Goal: Task Accomplishment & Management: Complete application form

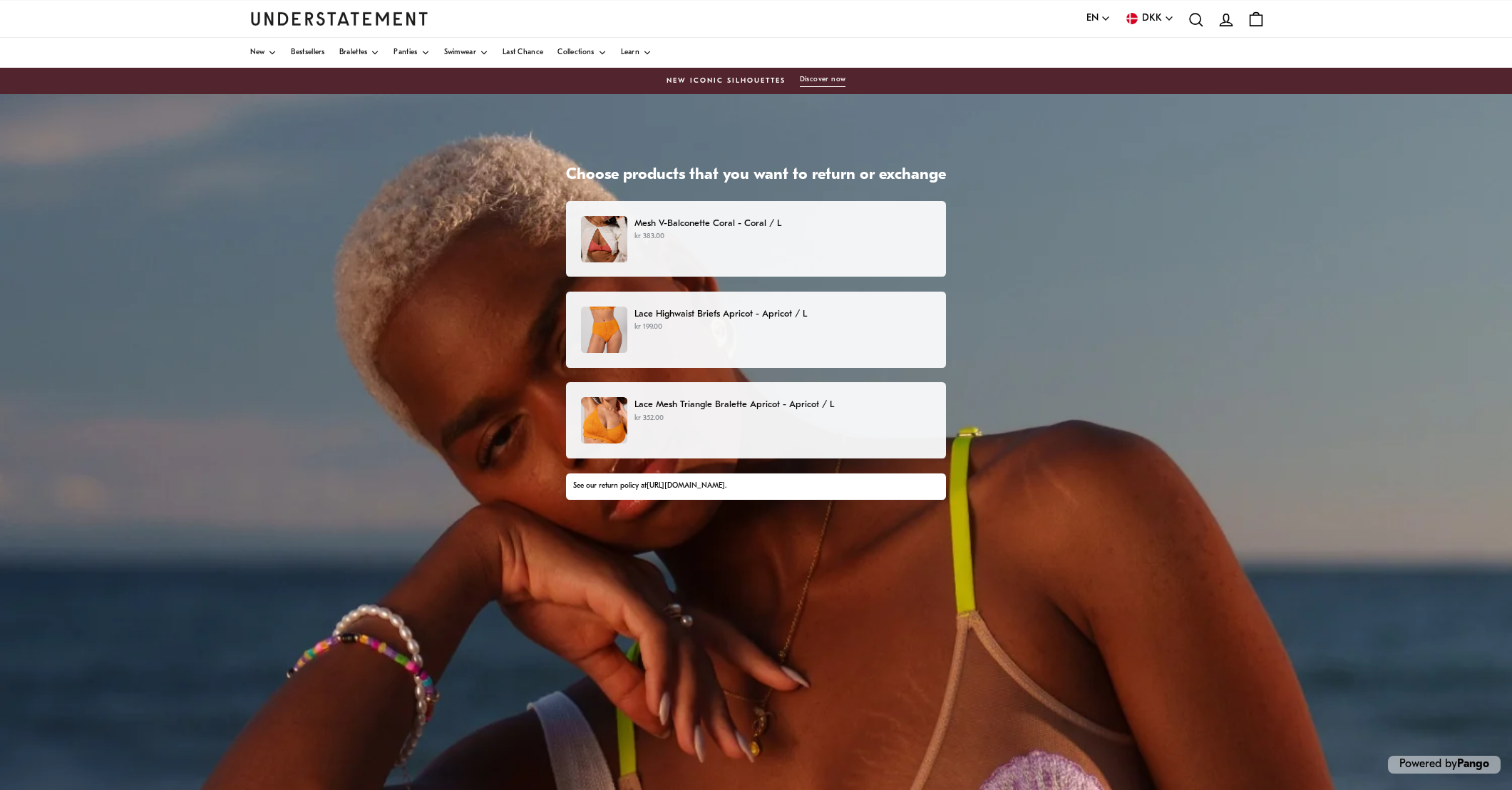
click at [708, 238] on p "kr 383.00" at bounding box center [783, 237] width 297 height 12
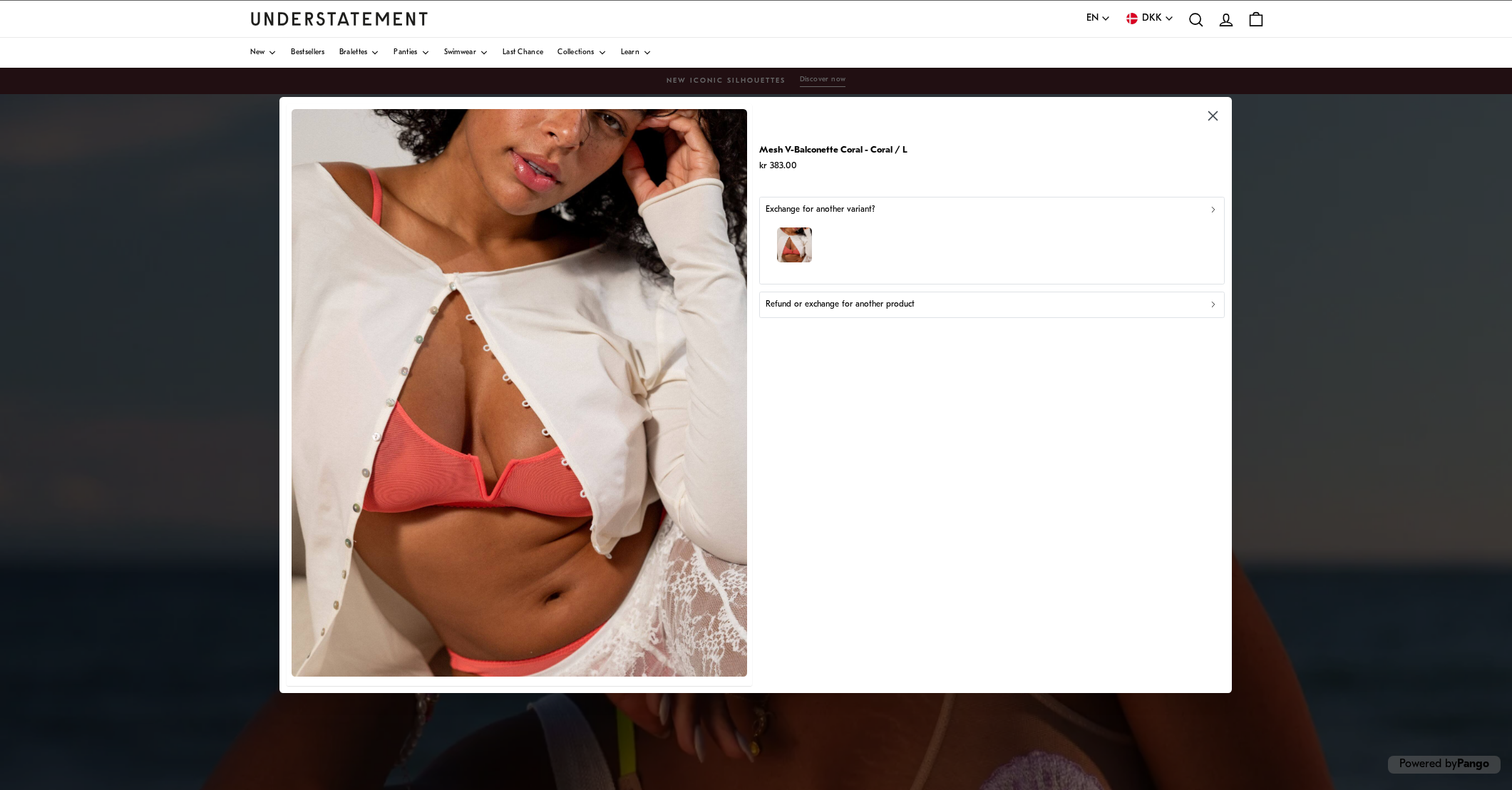
click at [958, 303] on div "Refund or exchange for another product" at bounding box center [992, 304] width 453 height 13
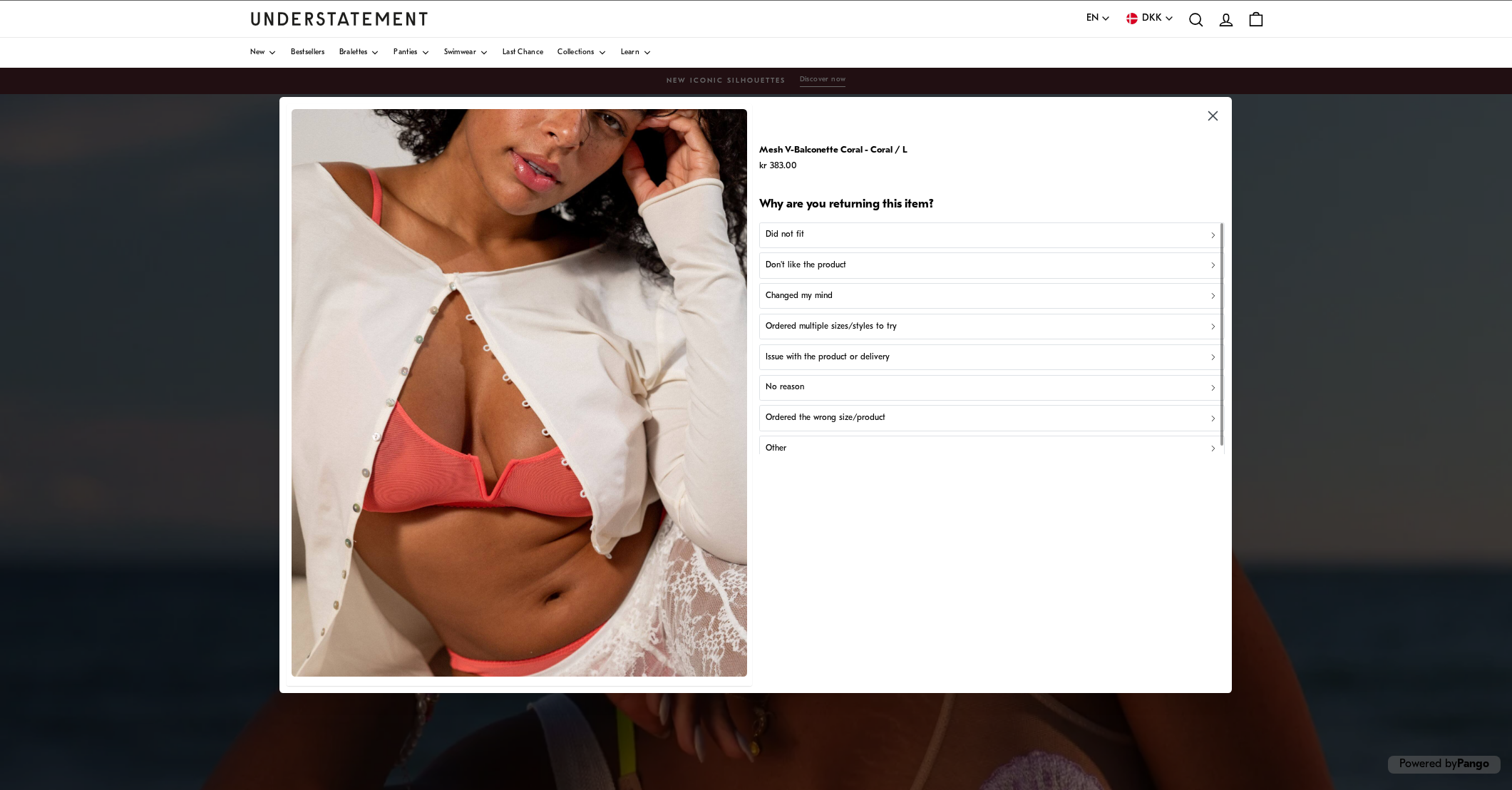
click at [793, 236] on p "Did not fit" at bounding box center [785, 234] width 39 height 13
click at [800, 326] on p "Not enough support" at bounding box center [804, 327] width 76 height 13
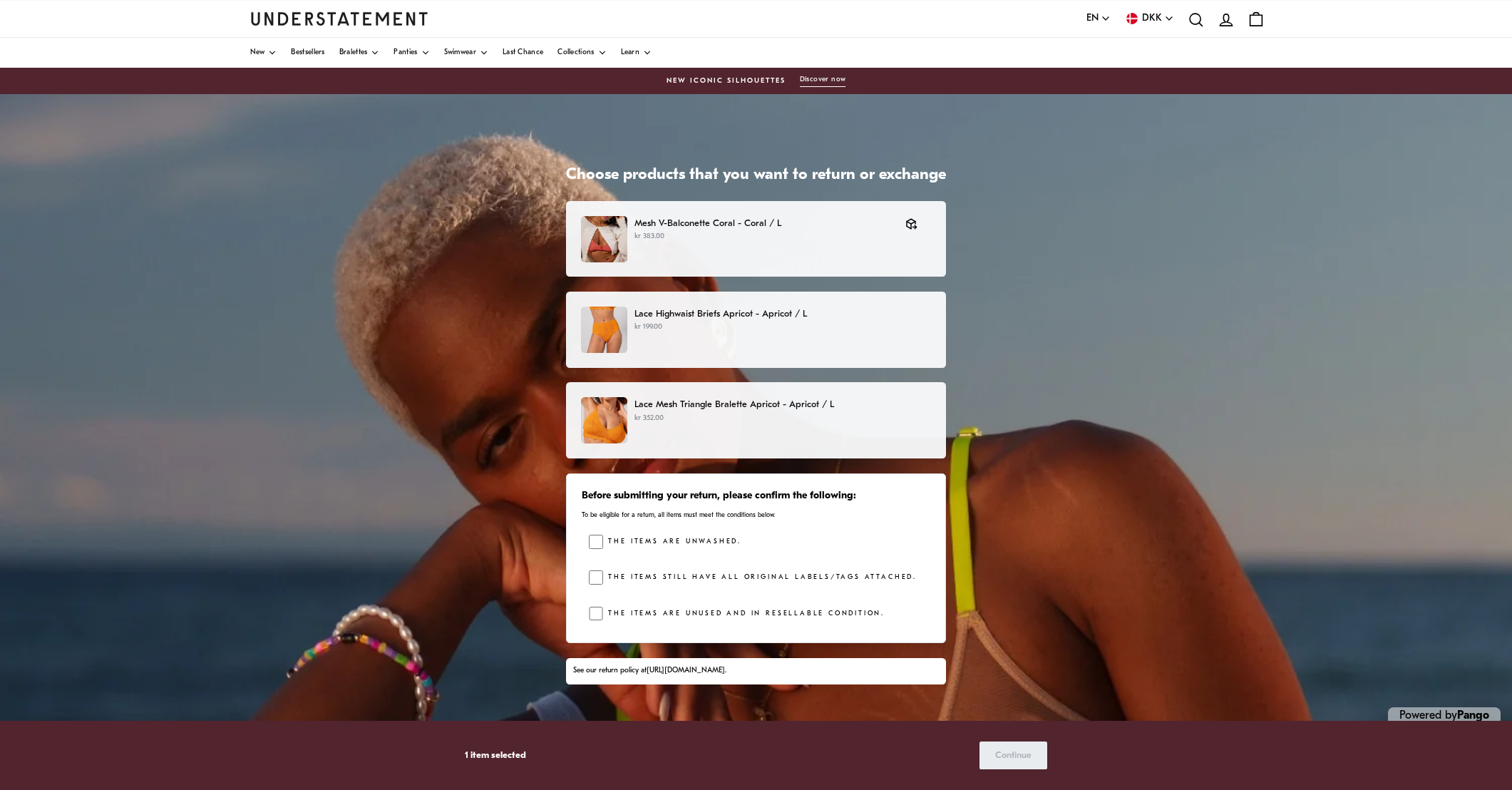
scroll to position [17, 0]
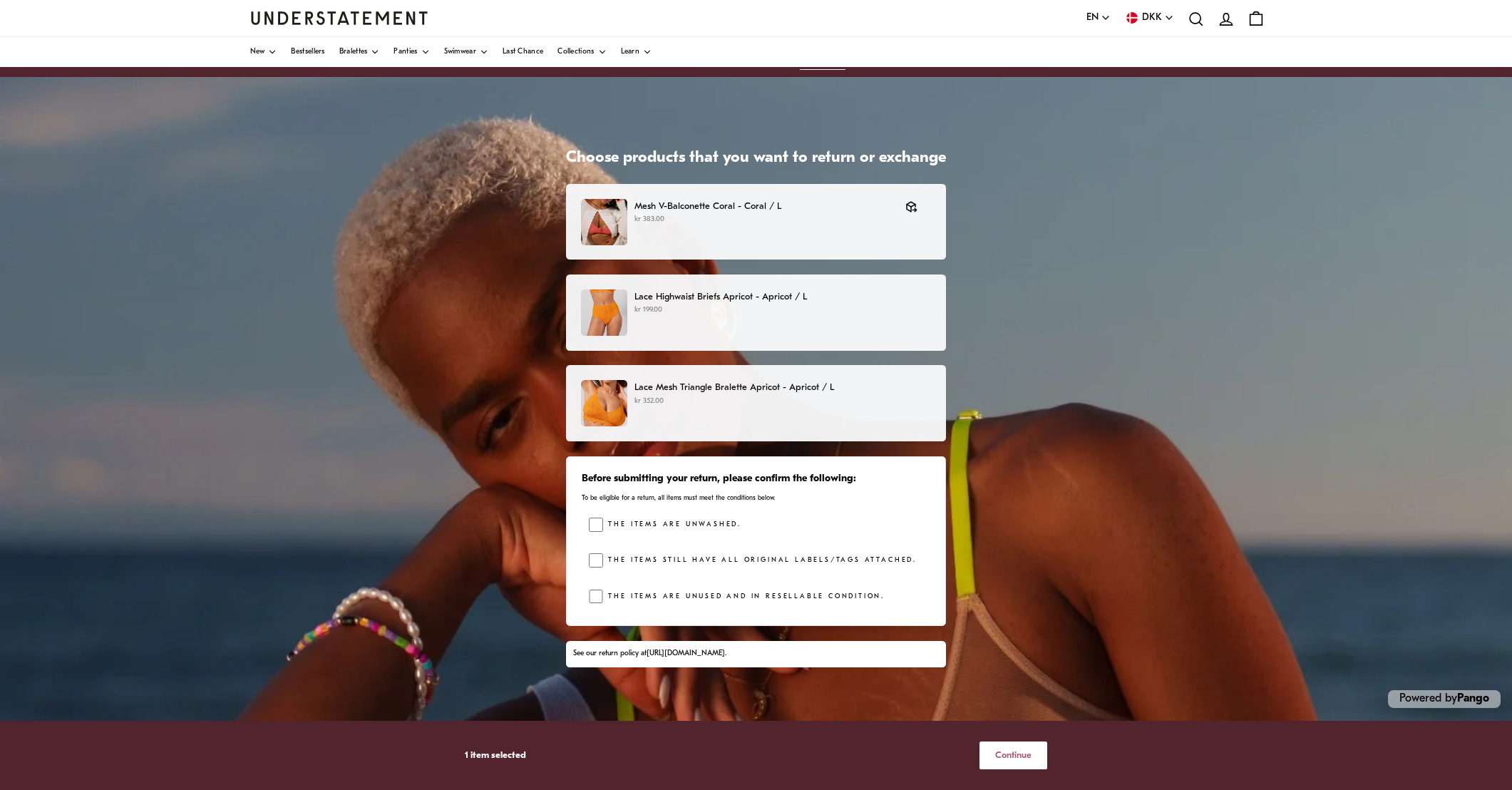
click at [1000, 756] on span "Continue" at bounding box center [1013, 755] width 36 height 26
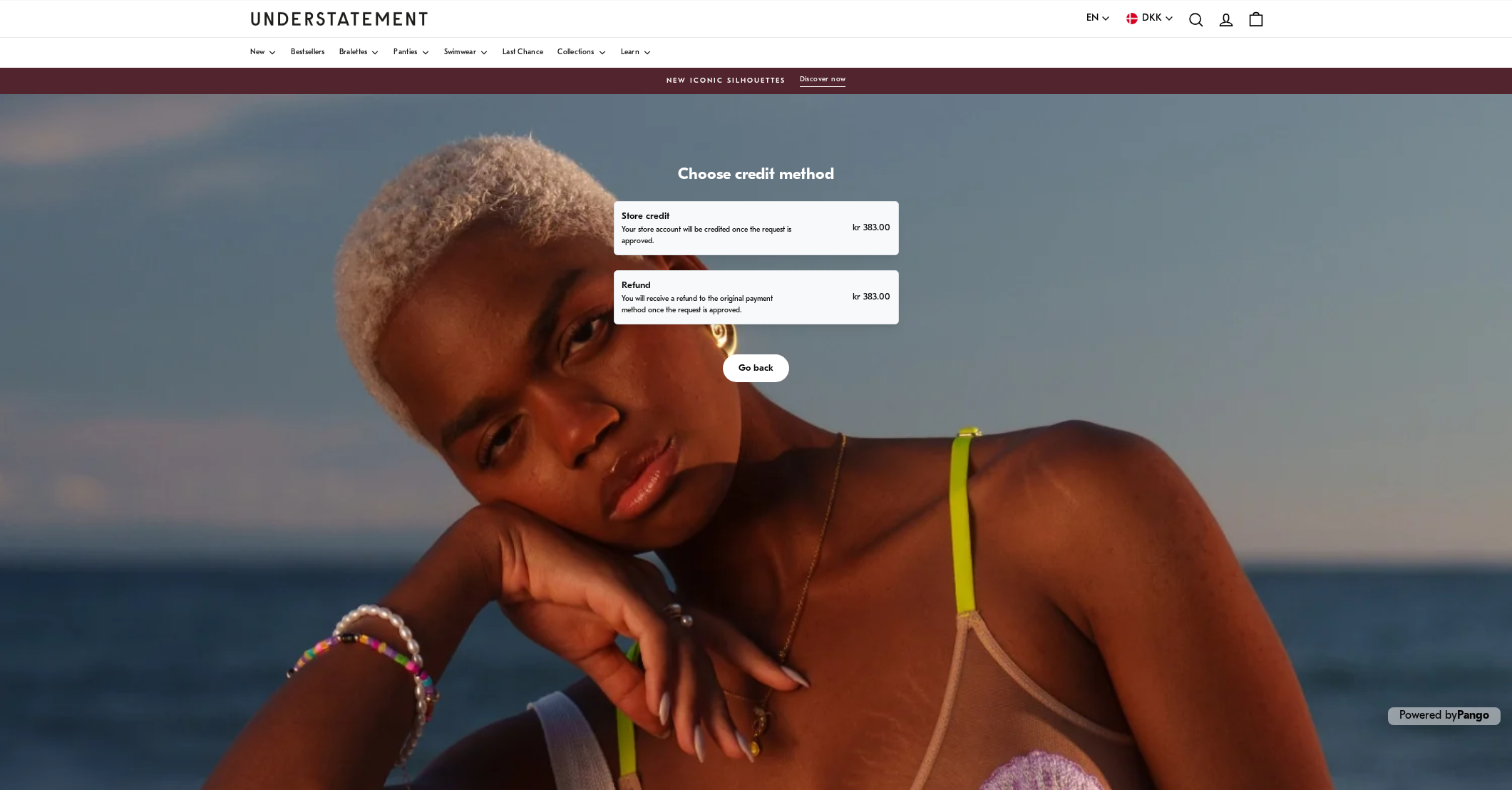
click at [767, 296] on p "You will receive a refund to the original payment method once the request is ap…" at bounding box center [707, 304] width 172 height 22
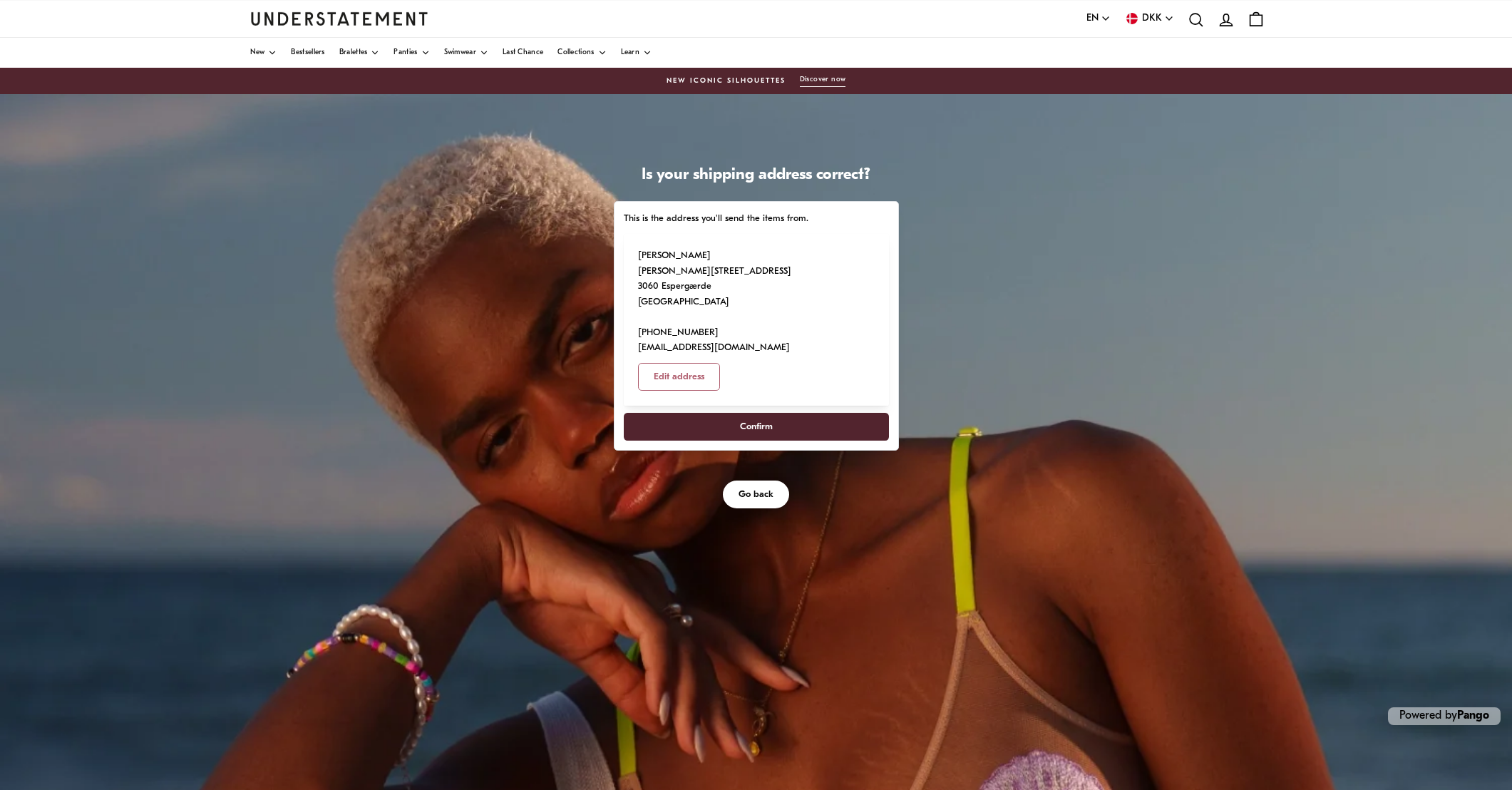
click at [767, 413] on span "Confirm" at bounding box center [756, 426] width 32 height 26
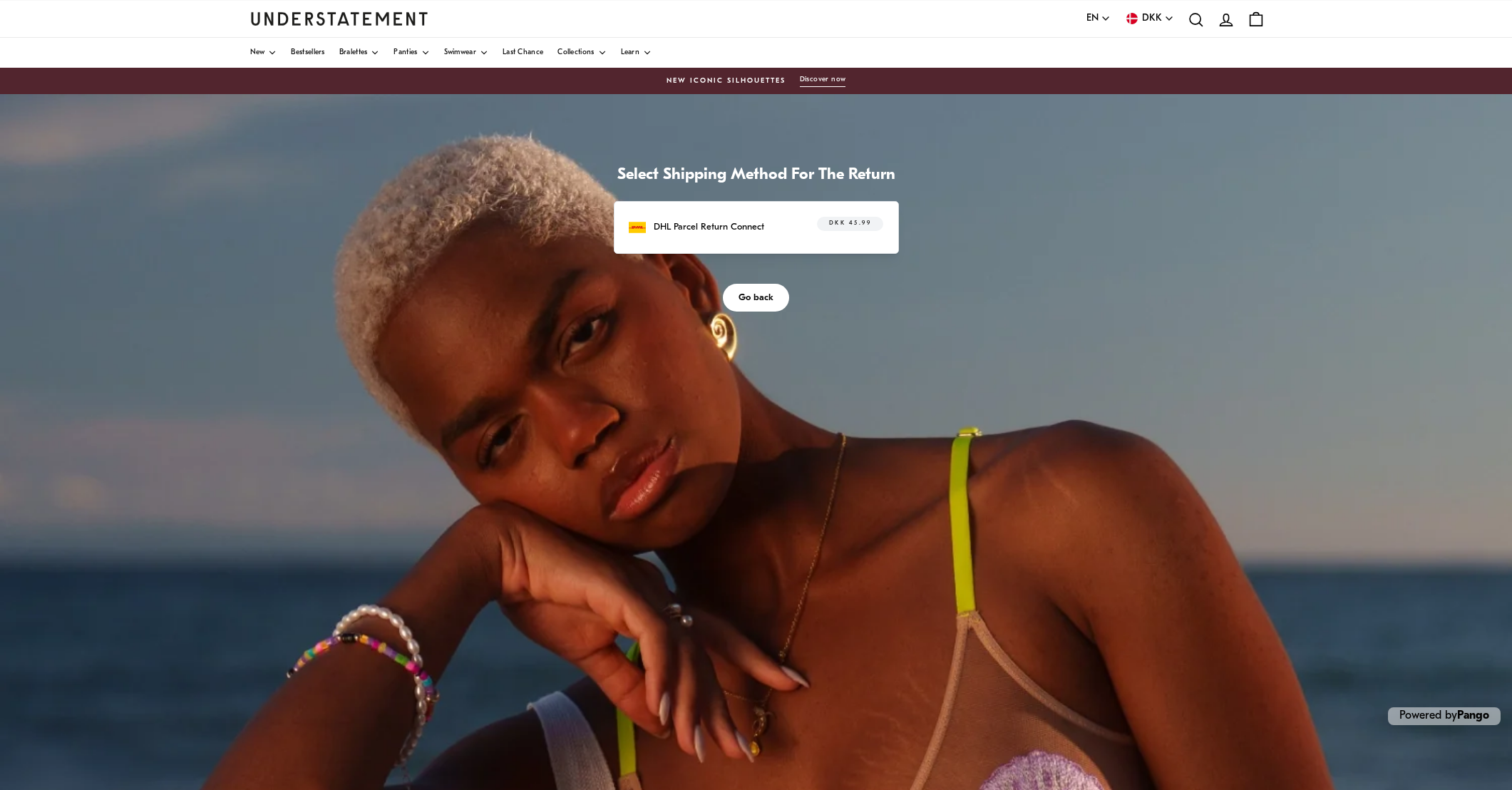
click at [754, 292] on span "Go back" at bounding box center [756, 297] width 35 height 26
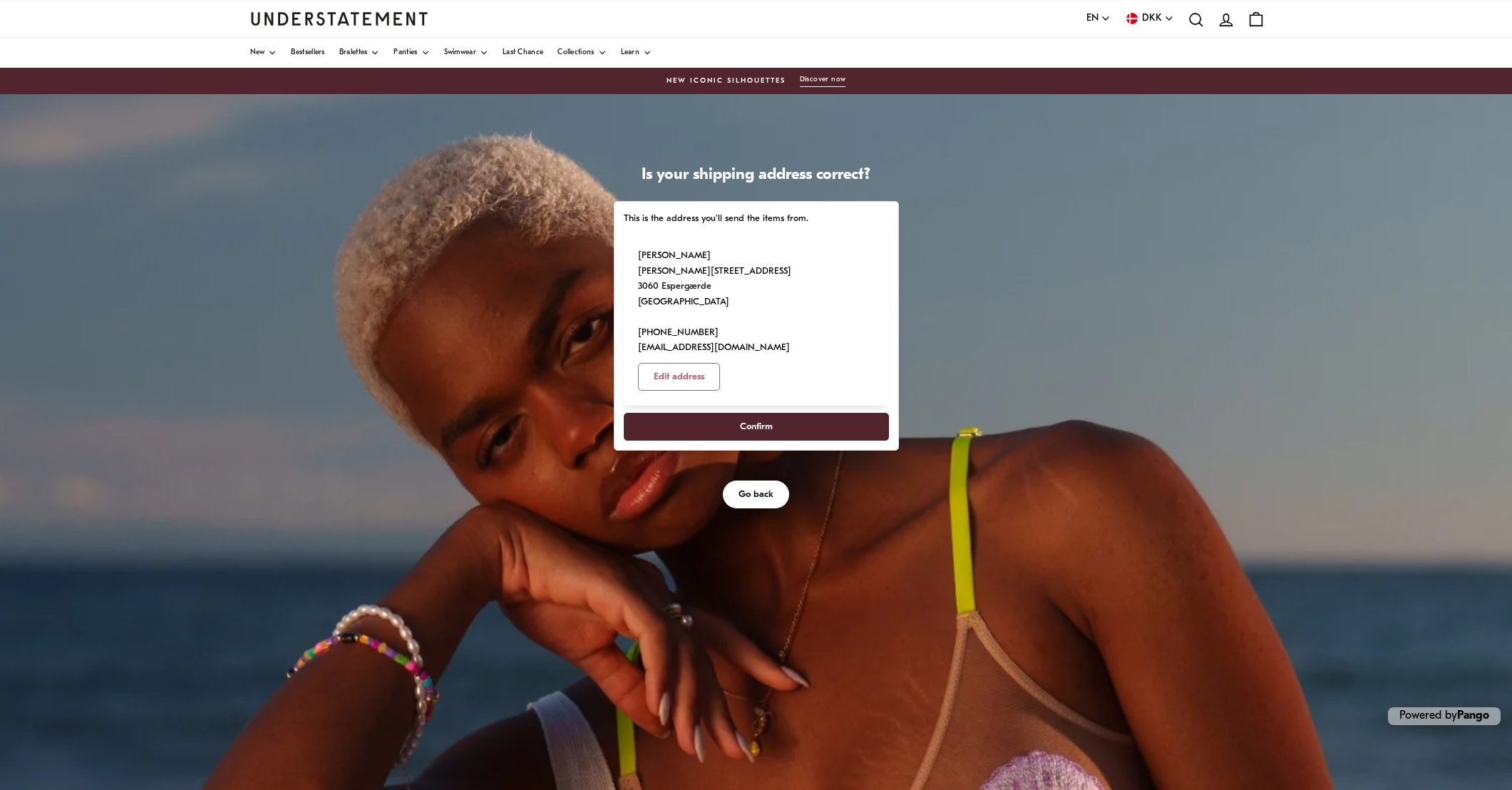
click at [759, 413] on span "Confirm" at bounding box center [756, 426] width 32 height 26
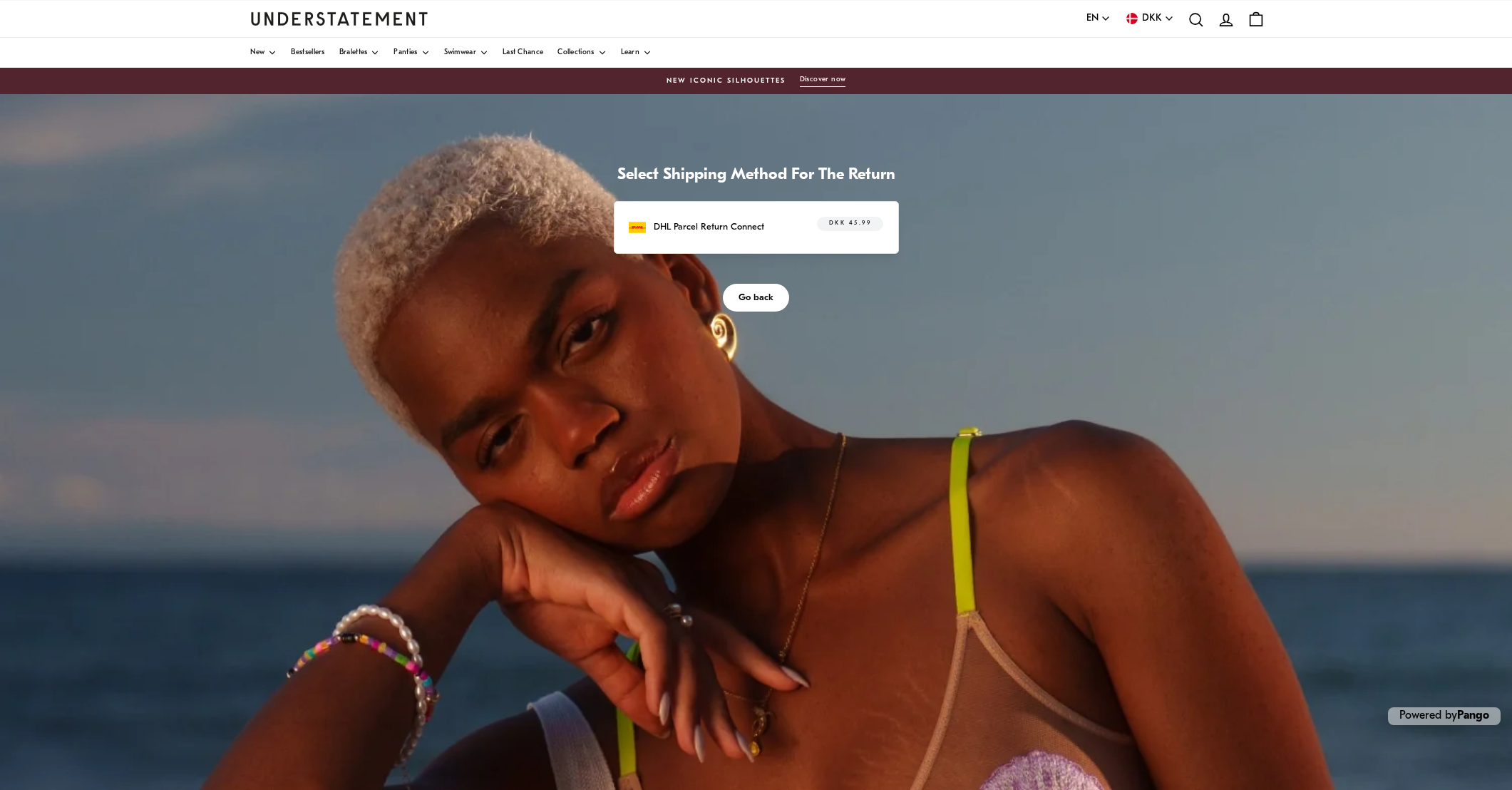
click at [749, 290] on span "Go back" at bounding box center [756, 297] width 35 height 26
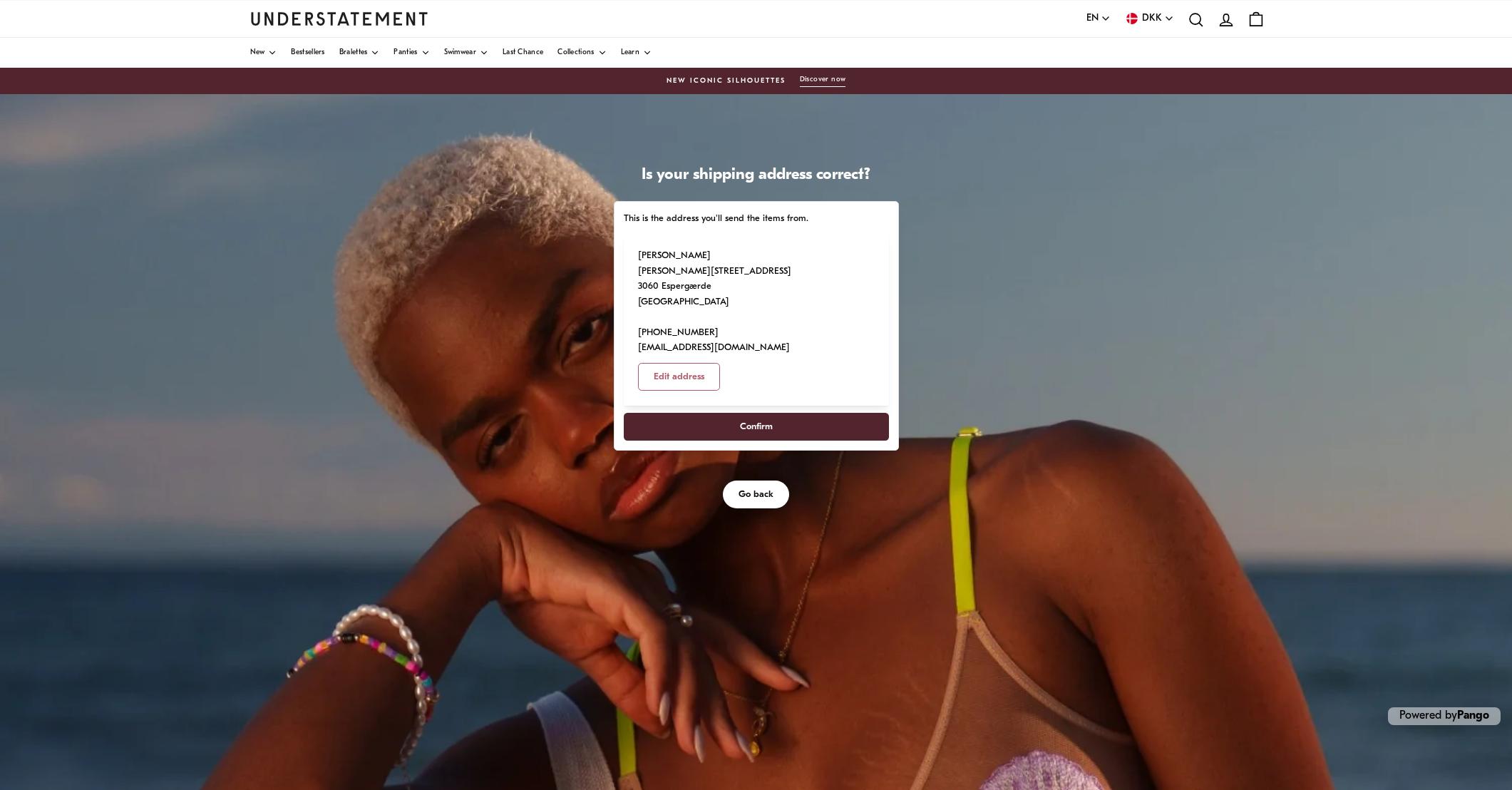
click at [757, 481] on span "Go back" at bounding box center [756, 494] width 35 height 26
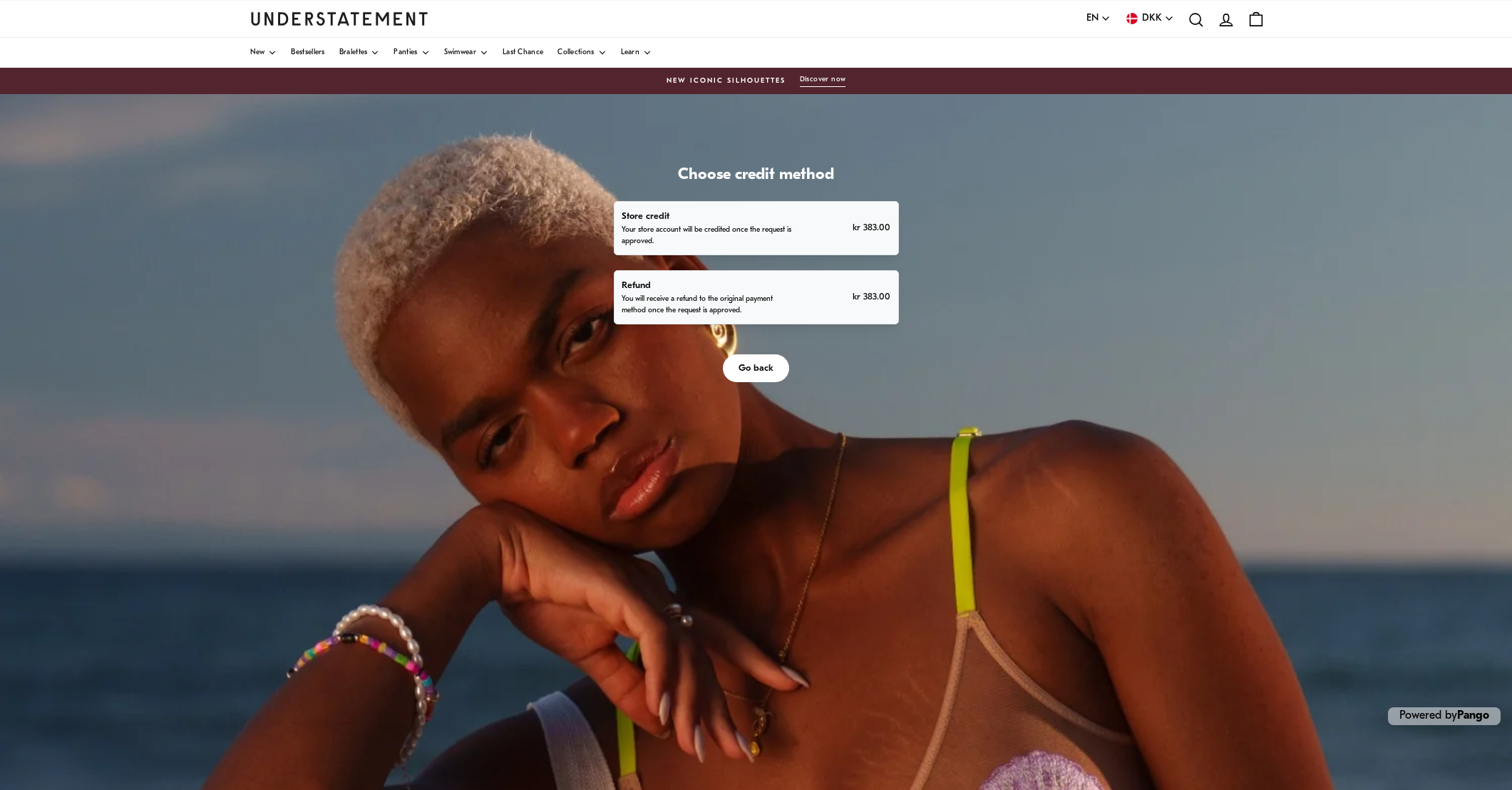
click at [820, 293] on div "Refund You will receive a refund to the original payment method once the reques…" at bounding box center [756, 297] width 269 height 39
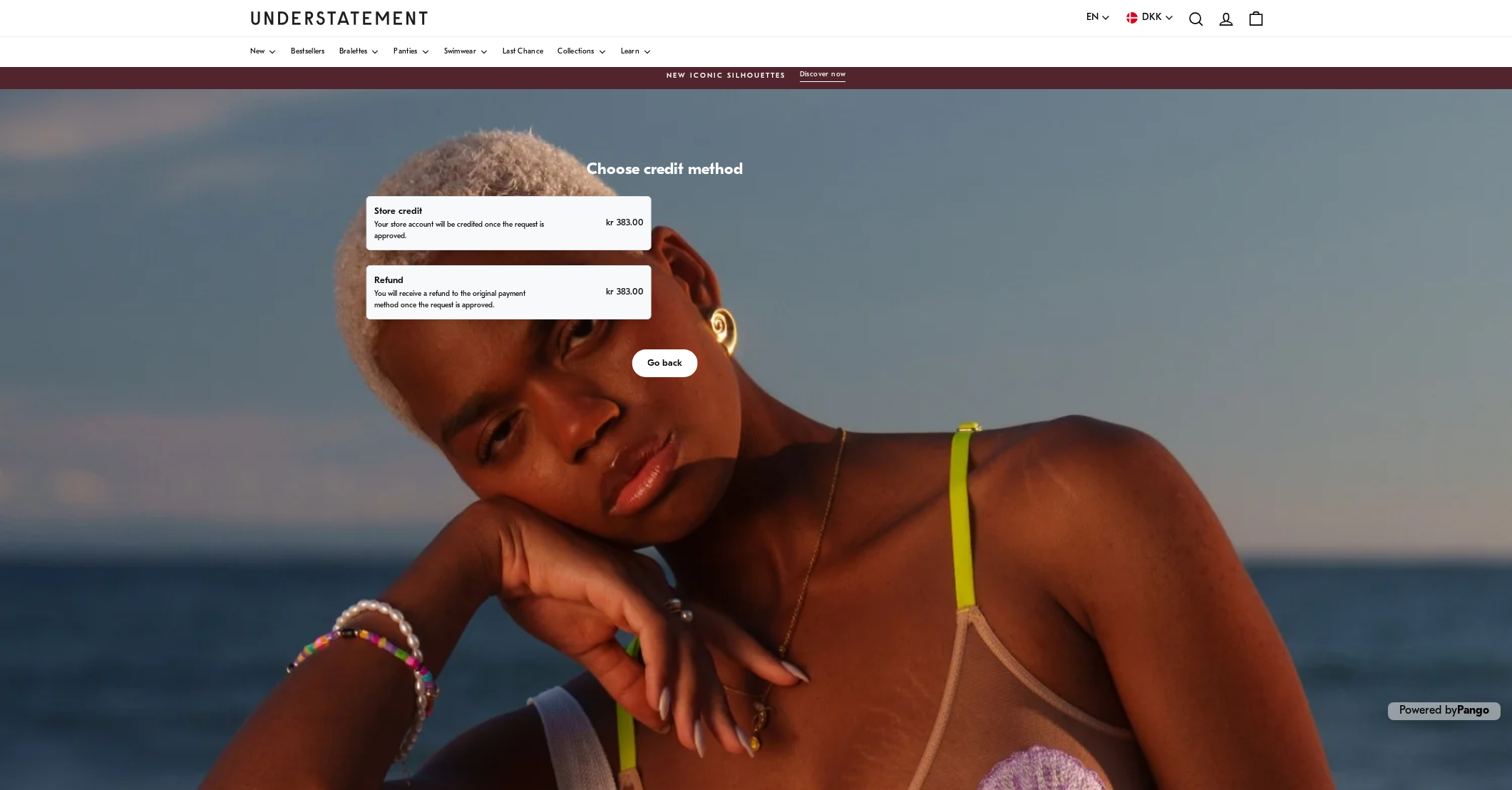
scroll to position [6, 0]
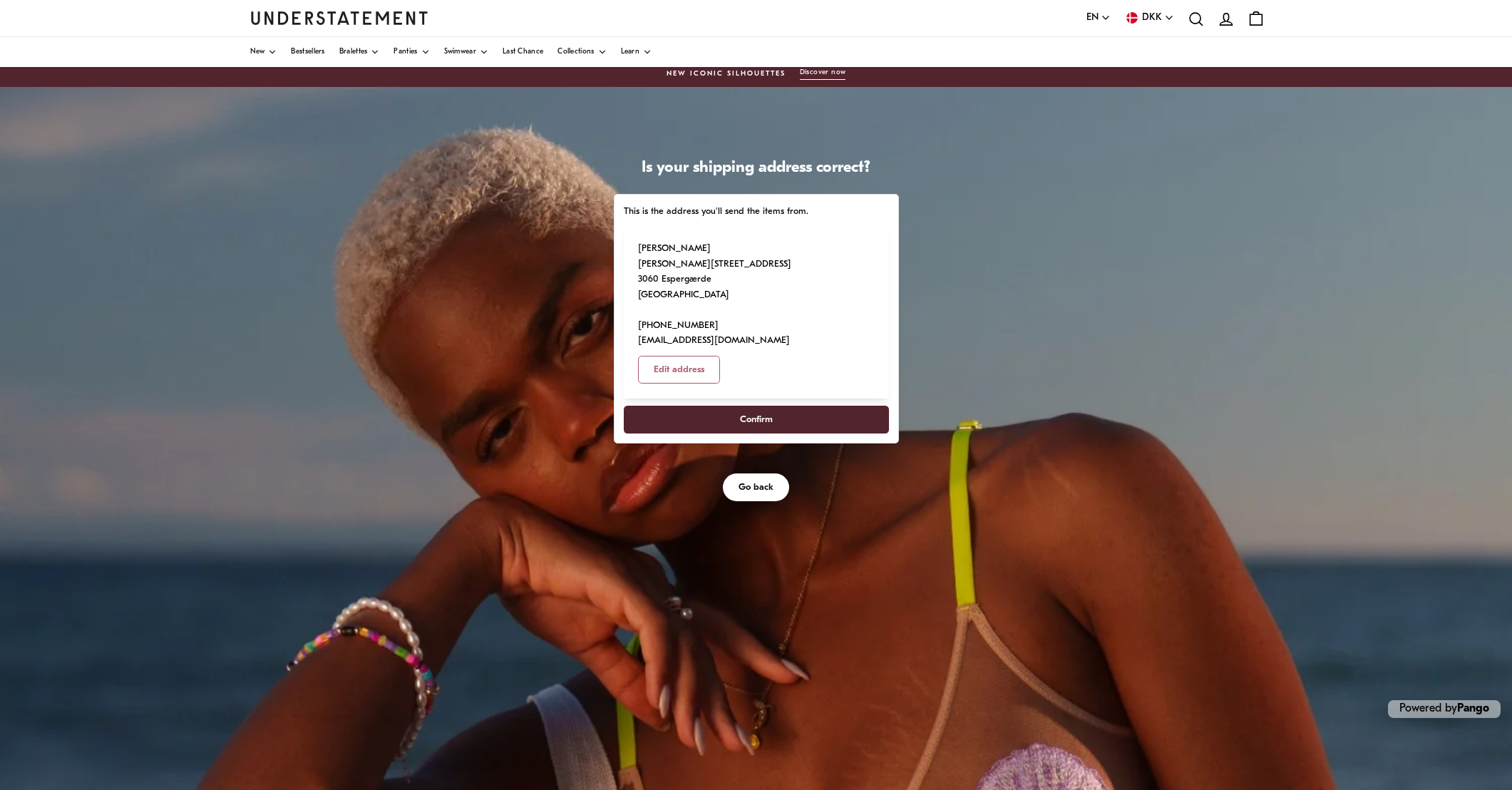
click at [796, 407] on span "Confirm" at bounding box center [756, 419] width 234 height 26
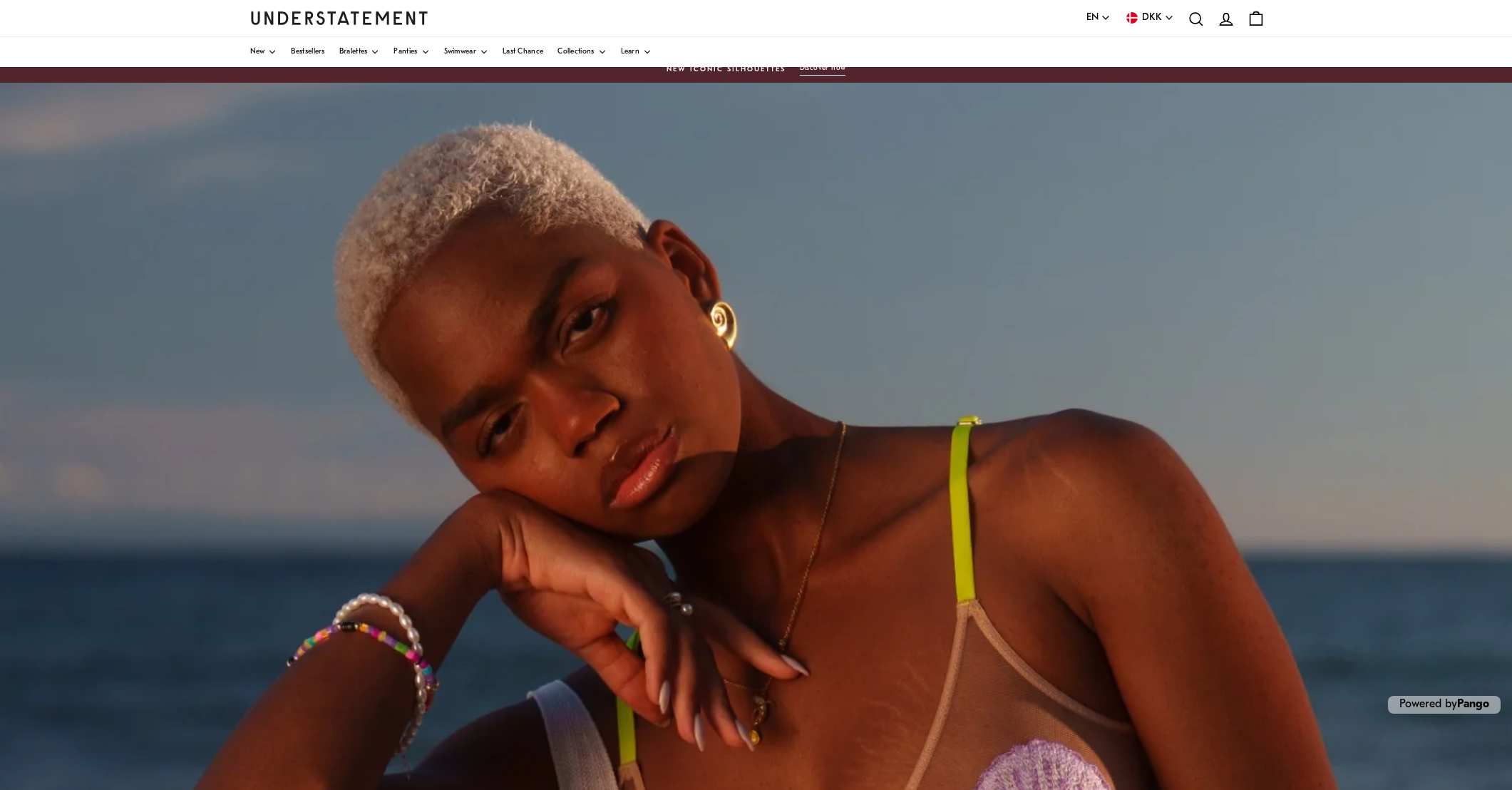
scroll to position [17, 0]
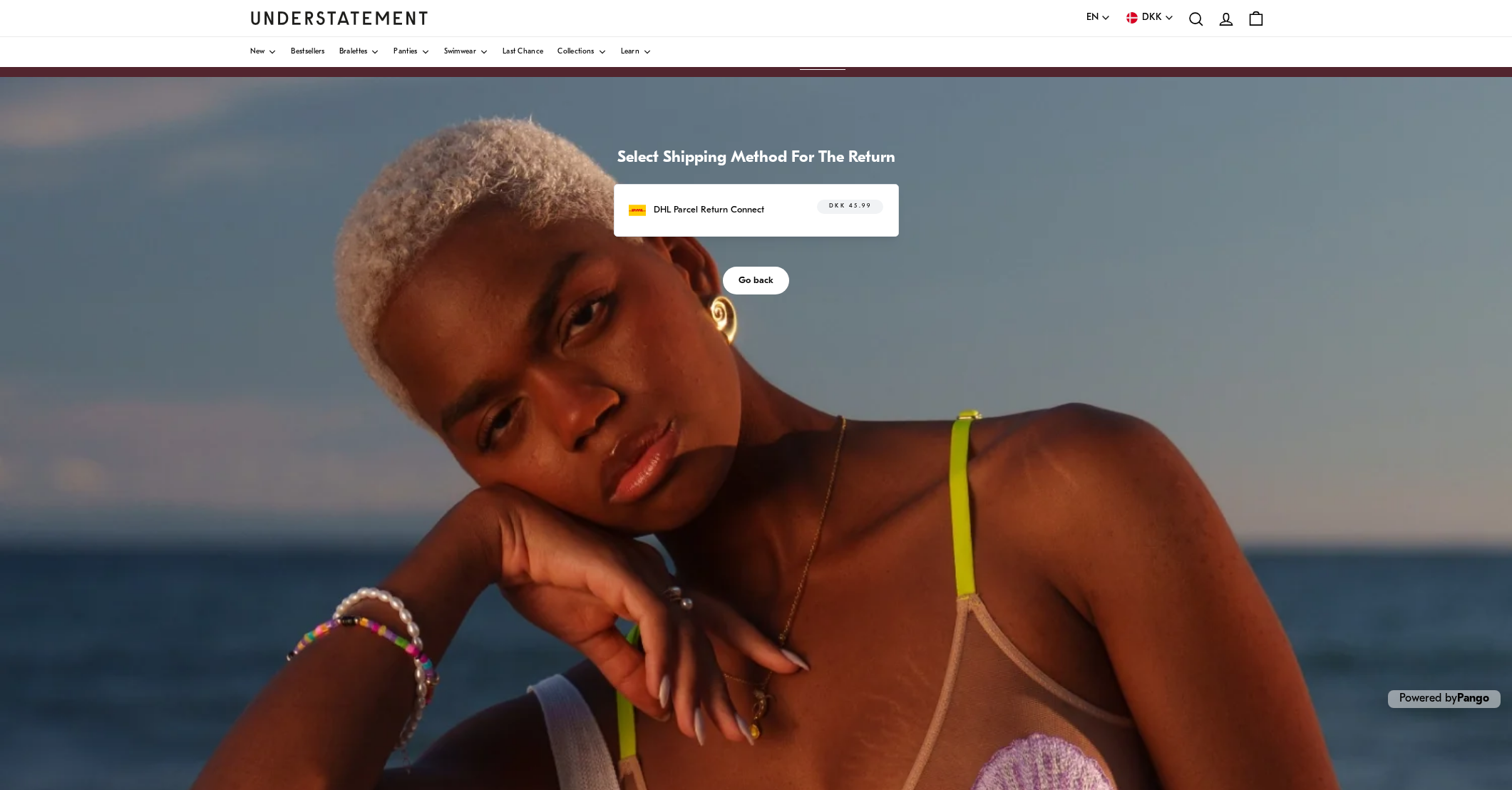
click at [762, 204] on div "DHL Parcel Return Connect DKK 45.99" at bounding box center [756, 211] width 254 height 22
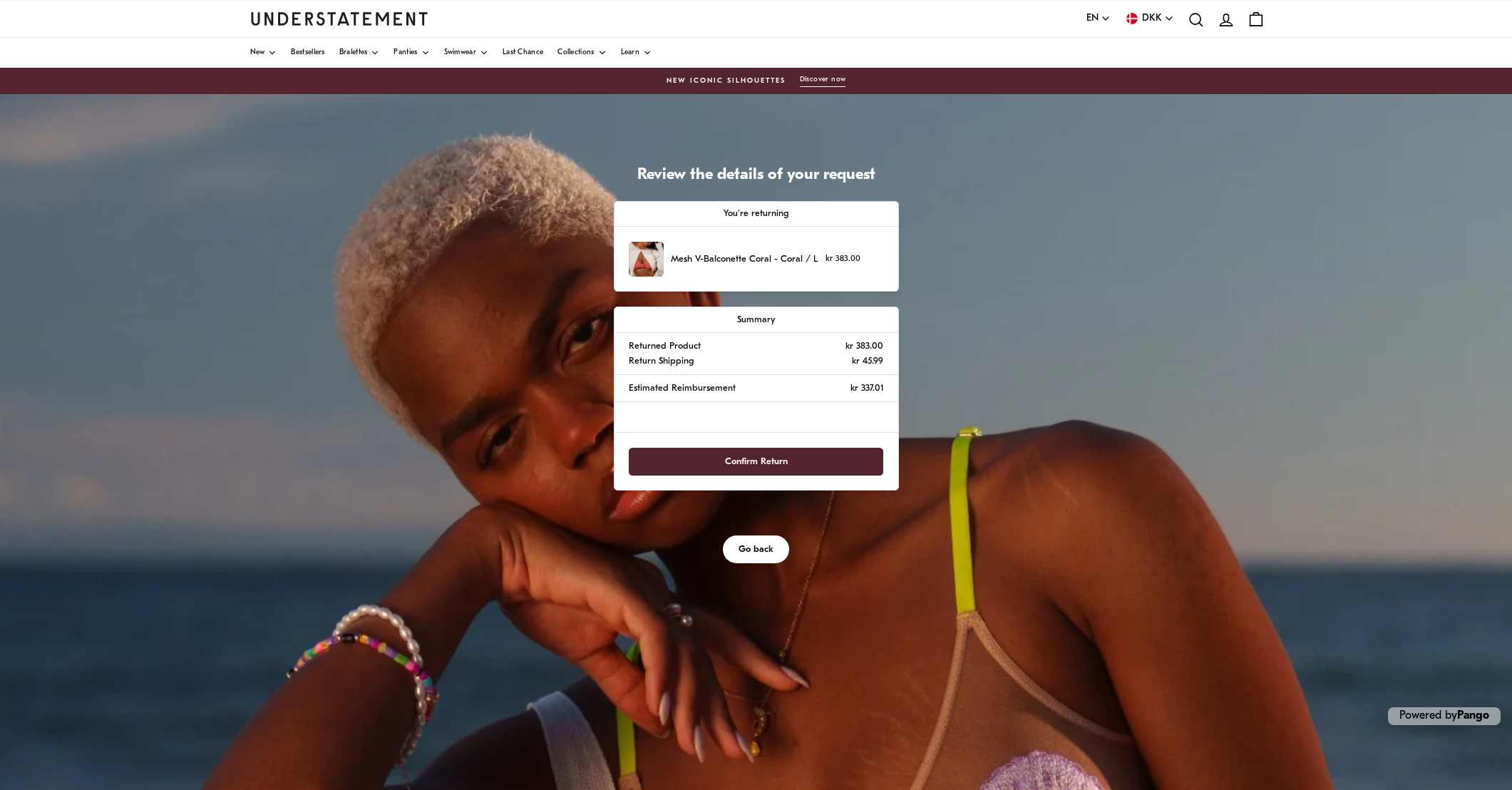
click at [735, 462] on span "Confirm Return" at bounding box center [757, 461] width 63 height 26
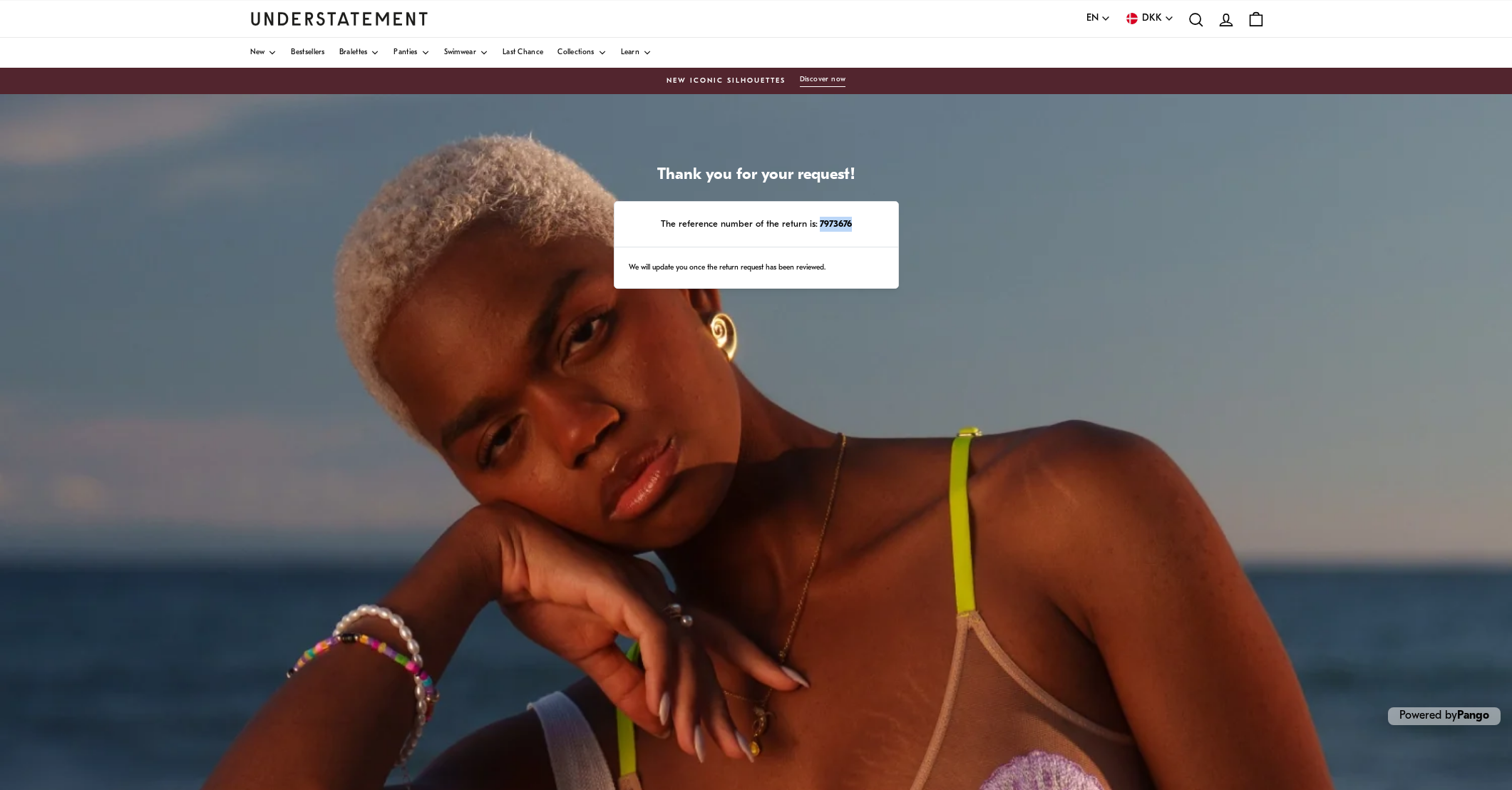
drag, startPoint x: 819, startPoint y: 223, endPoint x: 862, endPoint y: 223, distance: 43.0
click at [862, 223] on p "The reference number of the return is: 7973676" at bounding box center [756, 224] width 254 height 15
copy strong "7973676"
